Goal: Information Seeking & Learning: Learn about a topic

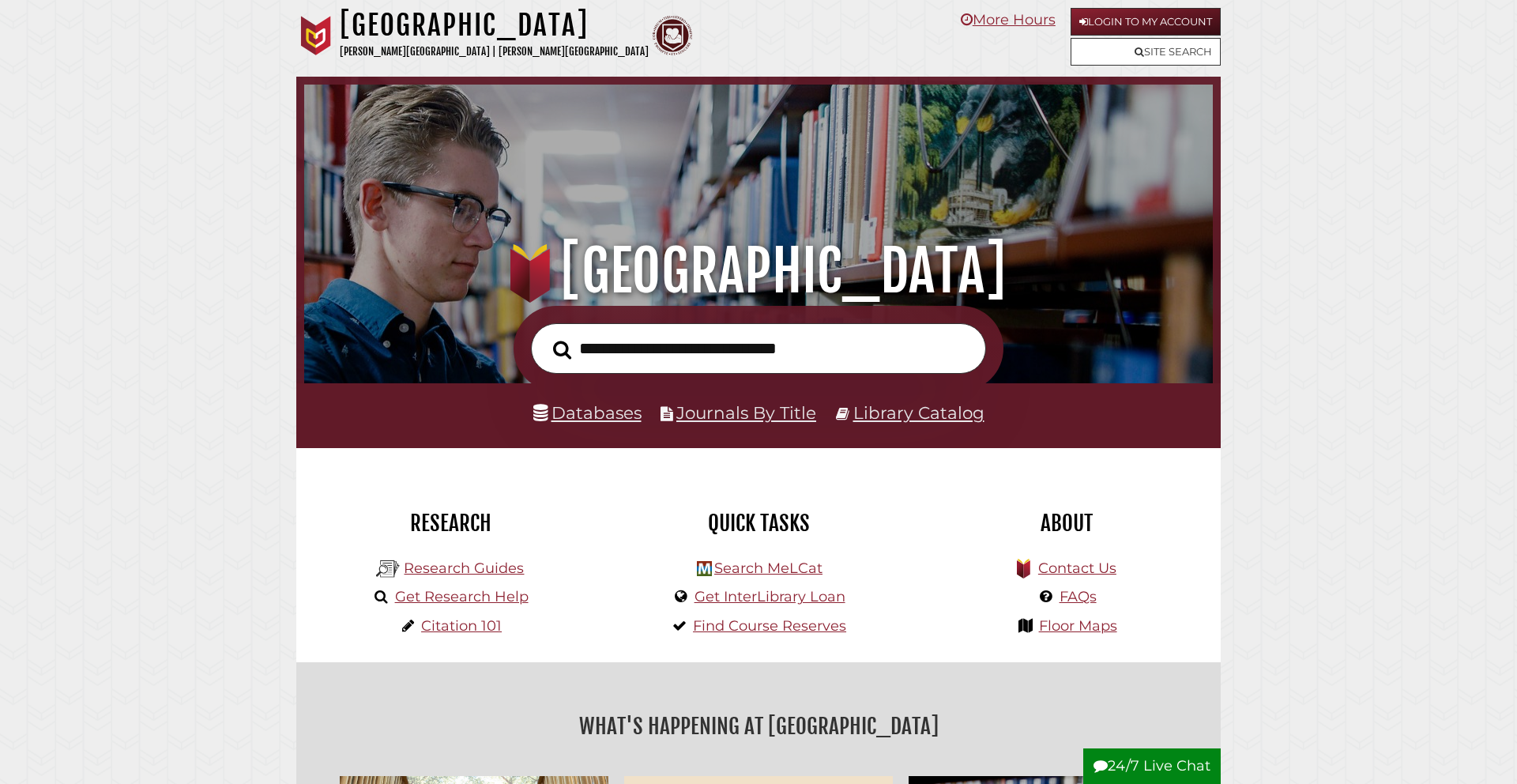
scroll to position [300, 901]
click at [620, 363] on input "text" at bounding box center [759, 349] width 456 height 51
click at [569, 416] on link "Databases" at bounding box center [588, 413] width 109 height 21
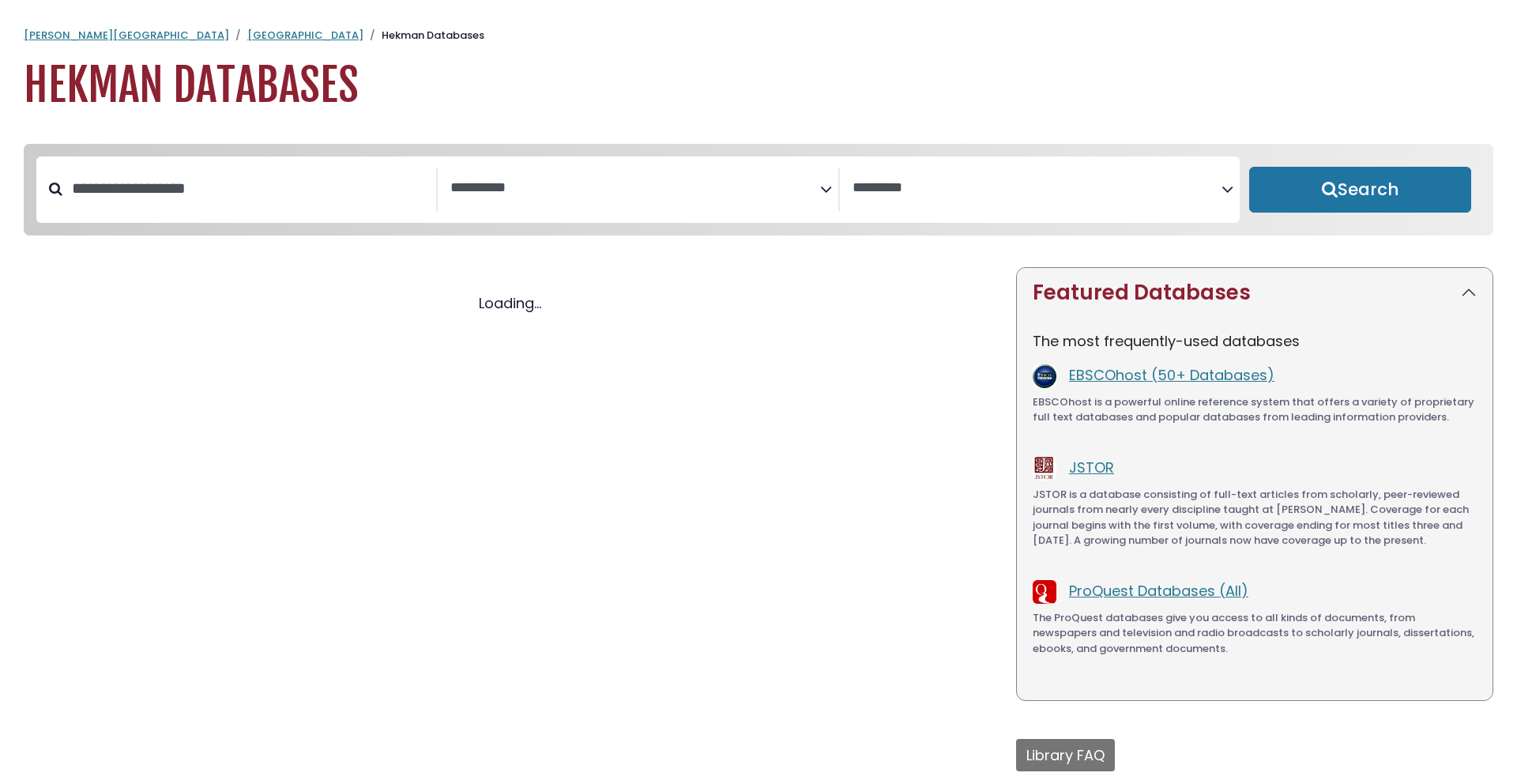
select select "Database Subject Filter"
select select "Database Vendors Filter"
select select "Database Subject Filter"
select select "Database Vendors Filter"
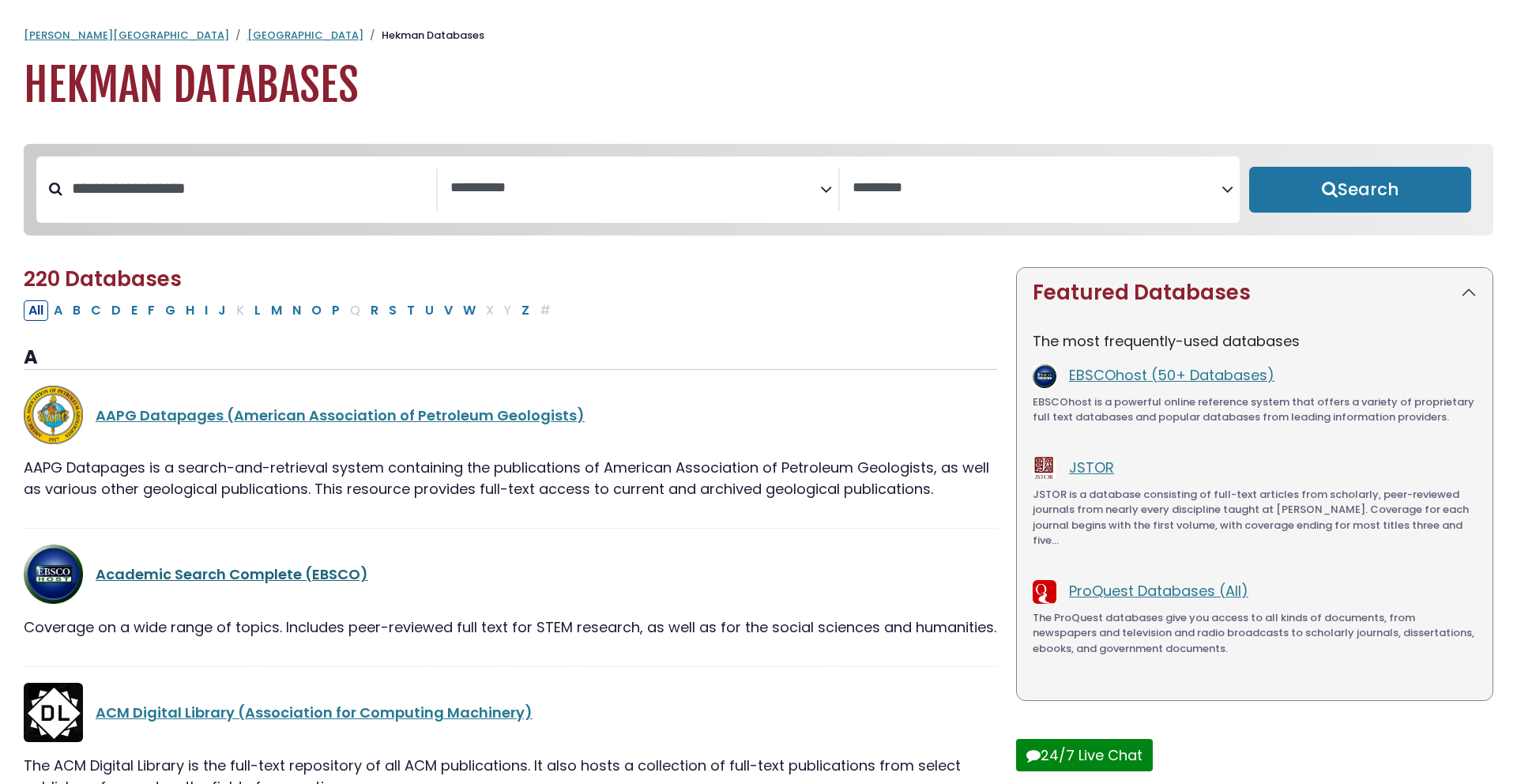
click at [279, 577] on link "Academic Search Complete (EBSCO)" at bounding box center [232, 574] width 273 height 20
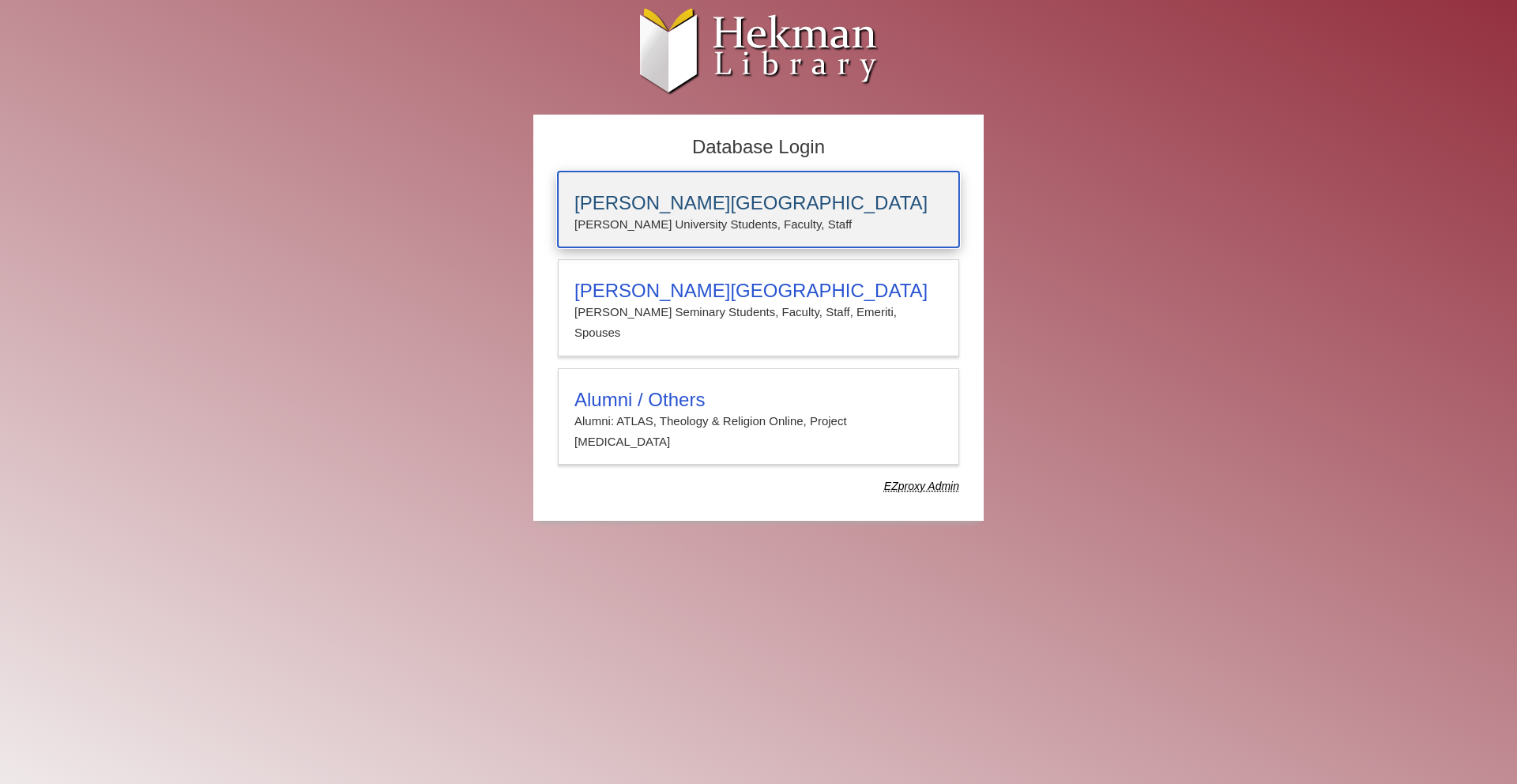
click at [674, 208] on h3 "Calvin University" at bounding box center [759, 203] width 369 height 22
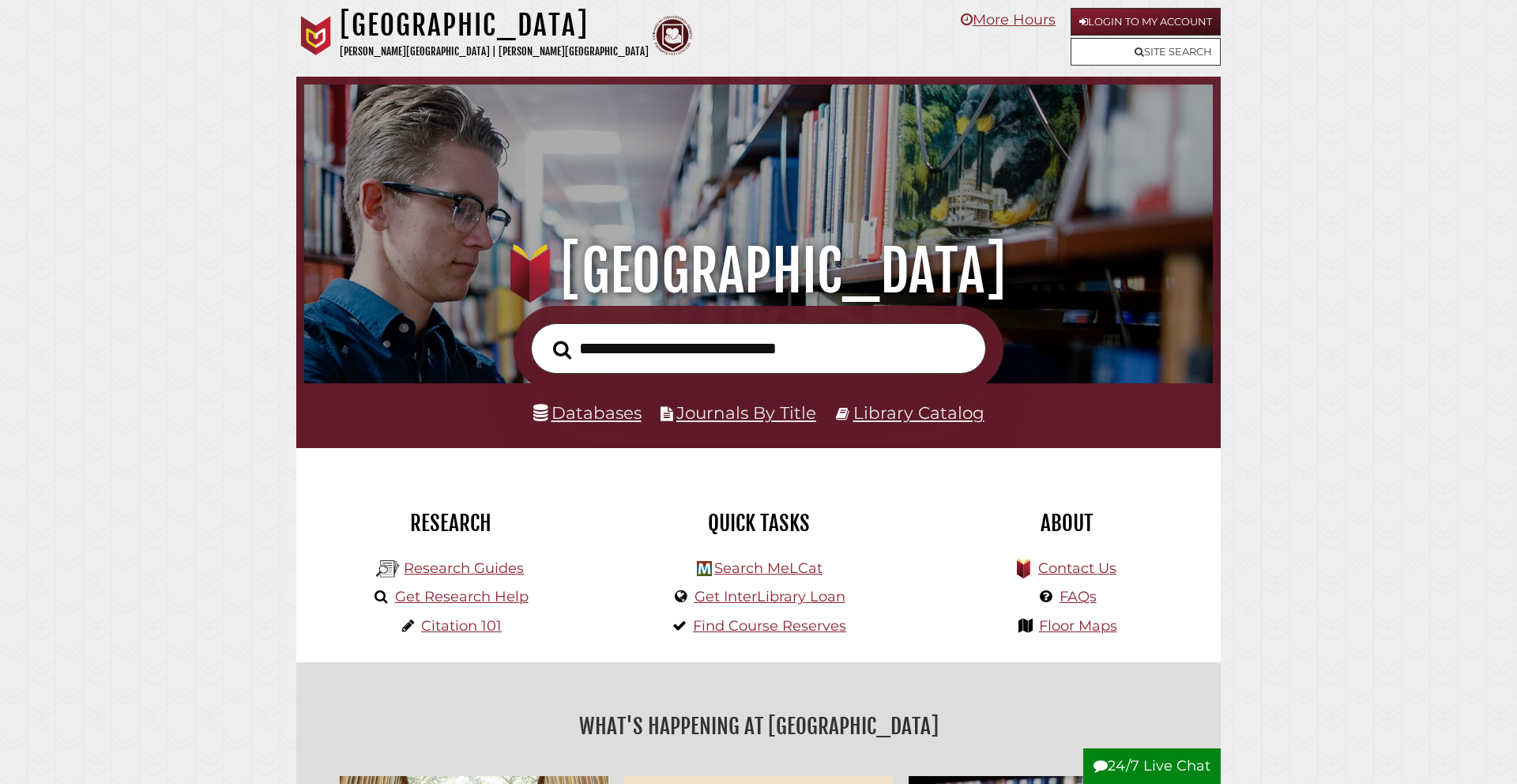
scroll to position [300, 901]
click at [634, 355] on input "text" at bounding box center [759, 349] width 456 height 51
type input "*******"
click at [545, 336] on button "Search" at bounding box center [562, 349] width 34 height 29
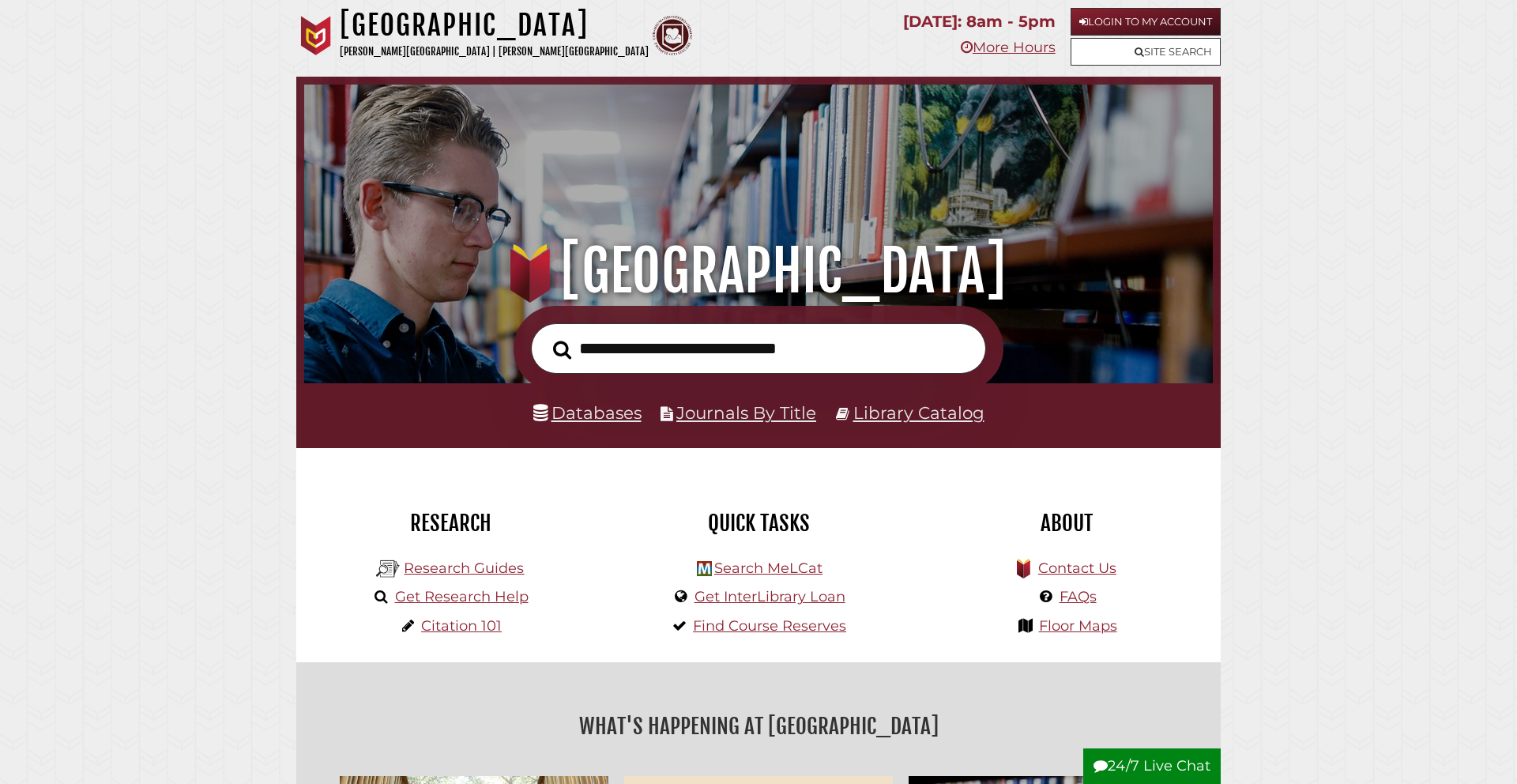
click at [612, 346] on input "text" at bounding box center [759, 349] width 456 height 51
type input "**********"
click at [545, 336] on button "Search" at bounding box center [562, 349] width 34 height 29
click at [641, 360] on input "text" at bounding box center [759, 349] width 456 height 51
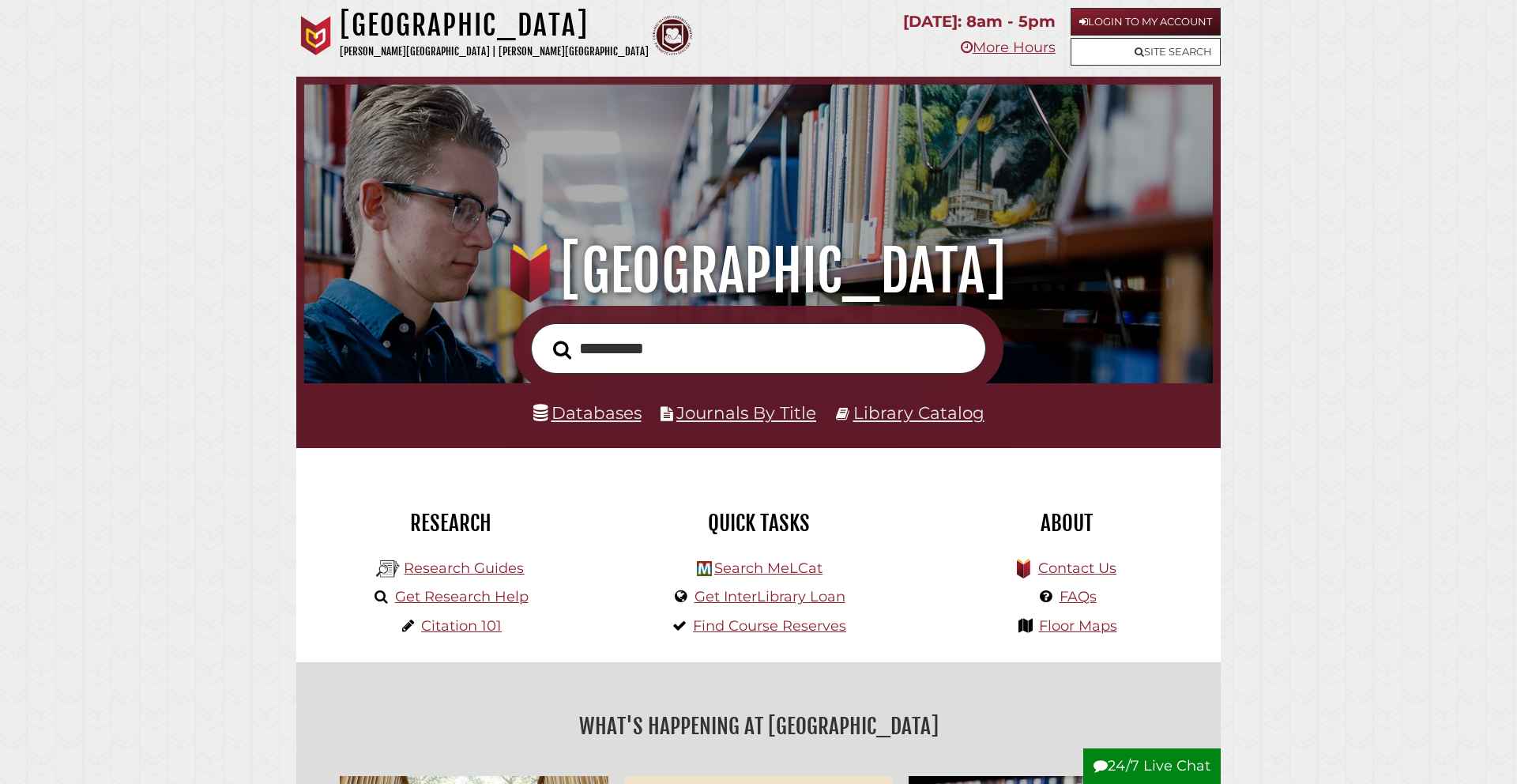
type input "**********"
click at [545, 336] on button "Search" at bounding box center [562, 349] width 34 height 29
